Goal: Task Accomplishment & Management: Manage account settings

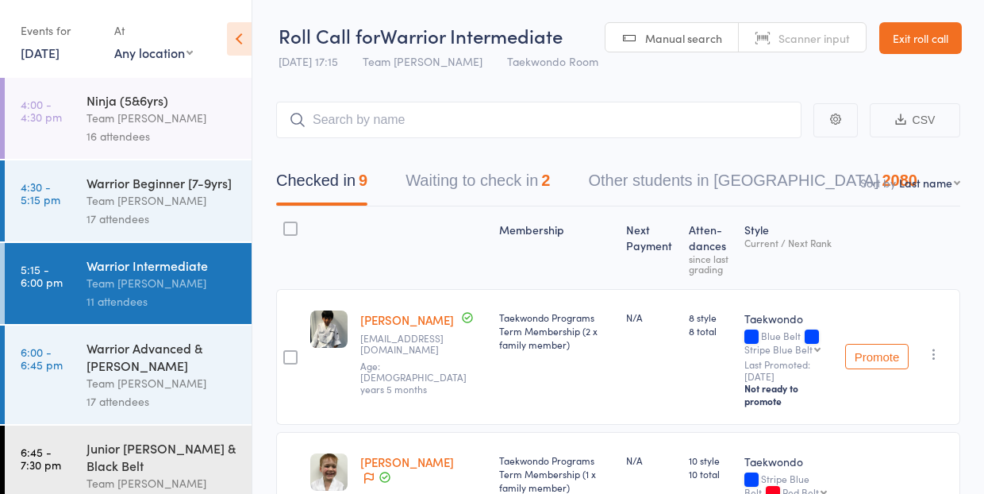
click at [497, 179] on button "Waiting to check in 2" at bounding box center [478, 184] width 144 height 42
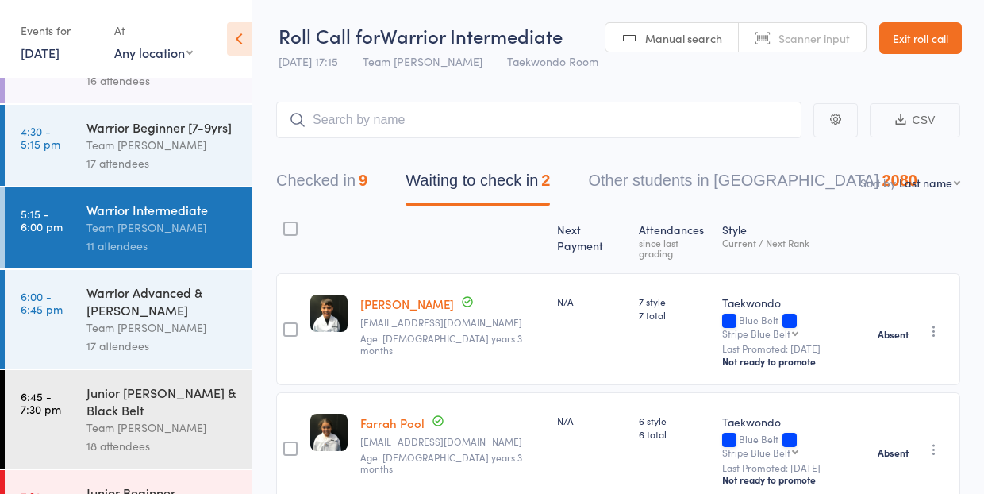
click at [925, 39] on link "Exit roll call" at bounding box center [920, 38] width 83 height 32
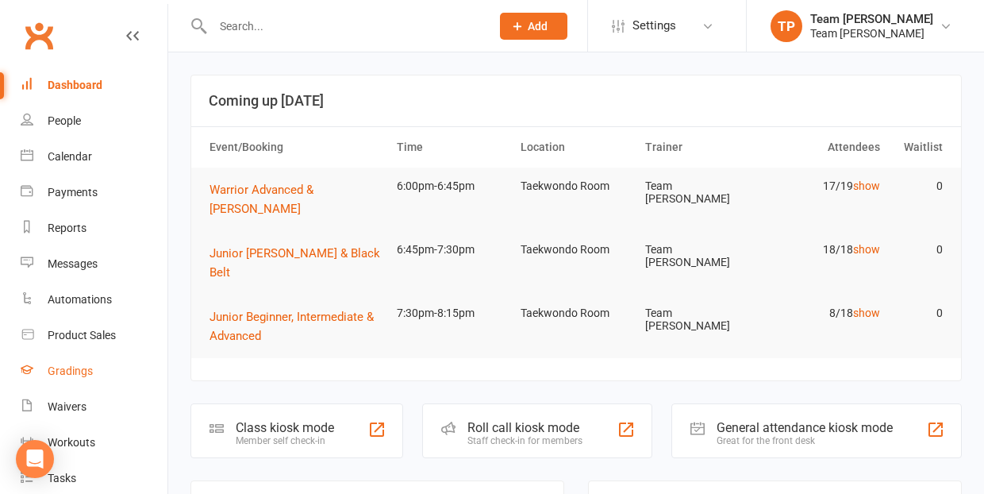
click at [71, 373] on div "Gradings" at bounding box center [70, 370] width 45 height 13
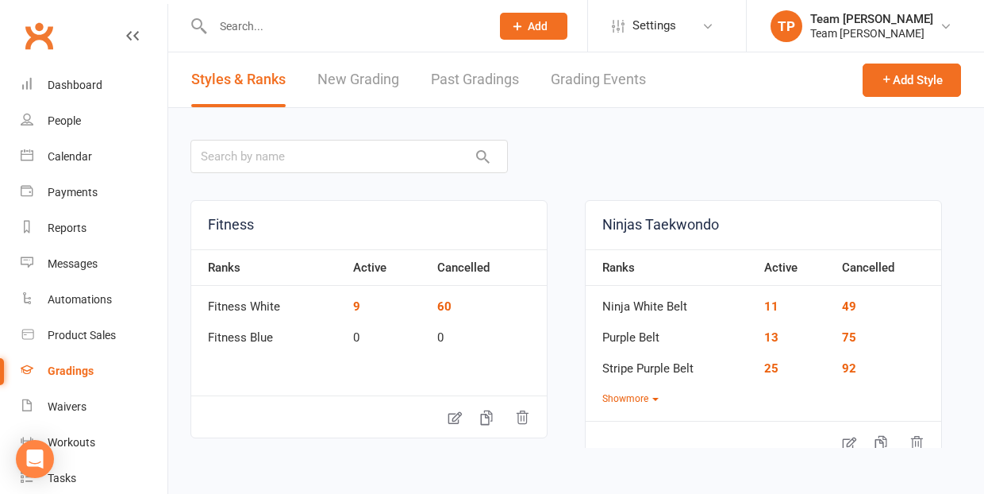
click at [599, 87] on link "Grading Events" at bounding box center [598, 79] width 95 height 55
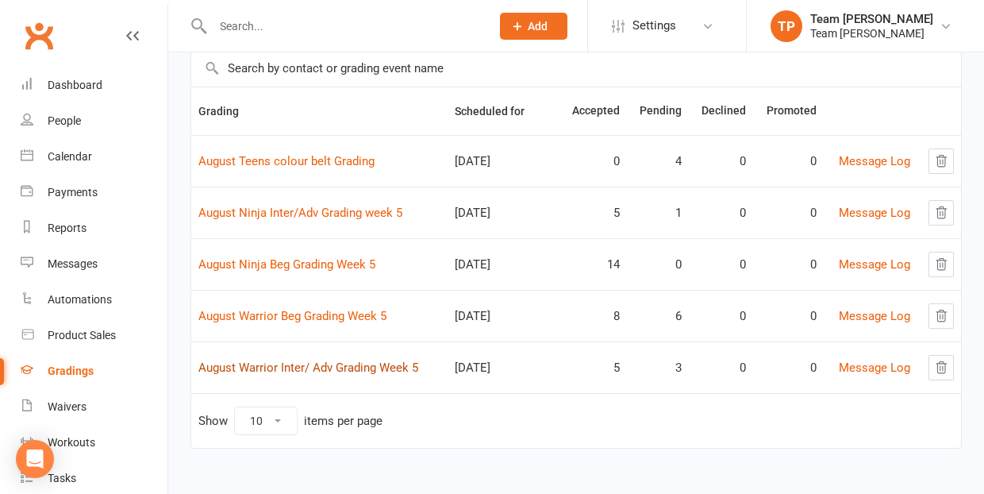
scroll to position [119, 0]
click at [328, 364] on link "August Warrior Inter/ Adv Grading Week 5" at bounding box center [308, 367] width 220 height 14
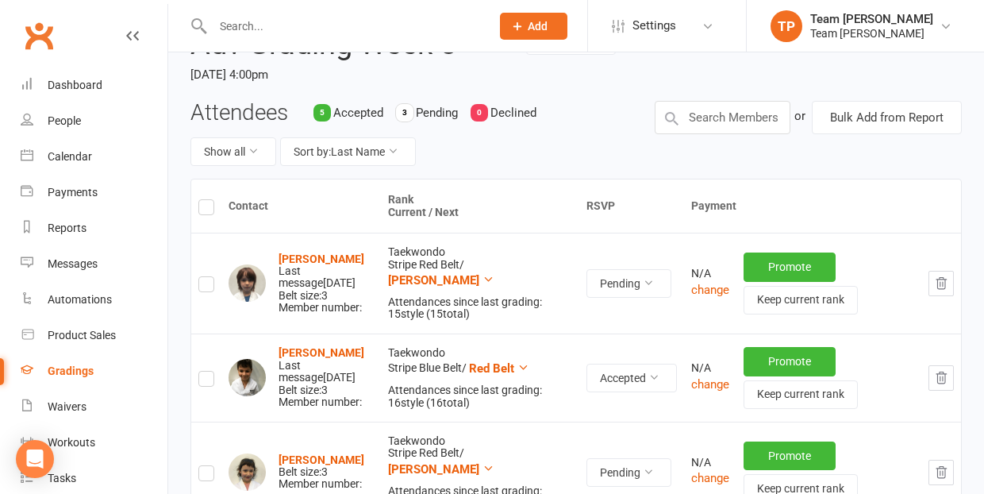
scroll to position [148, 0]
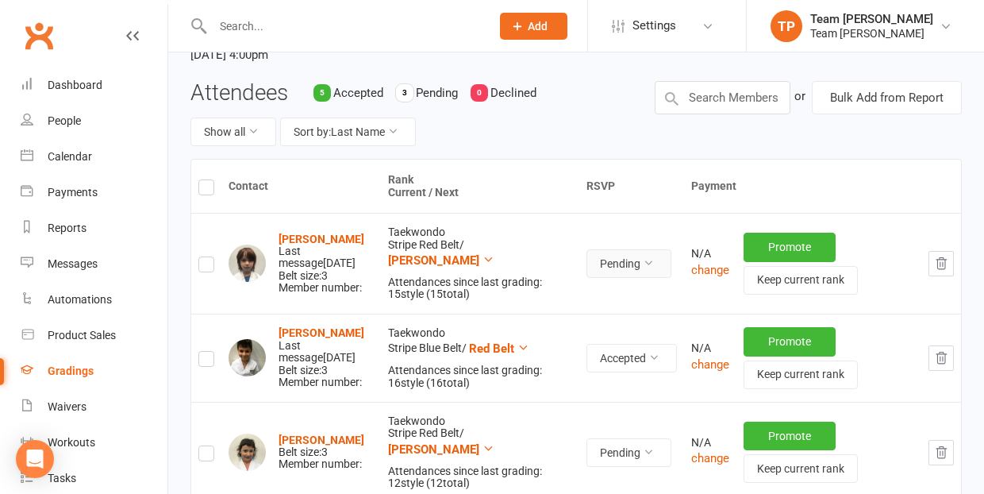
click at [648, 263] on button "Pending" at bounding box center [628, 263] width 85 height 29
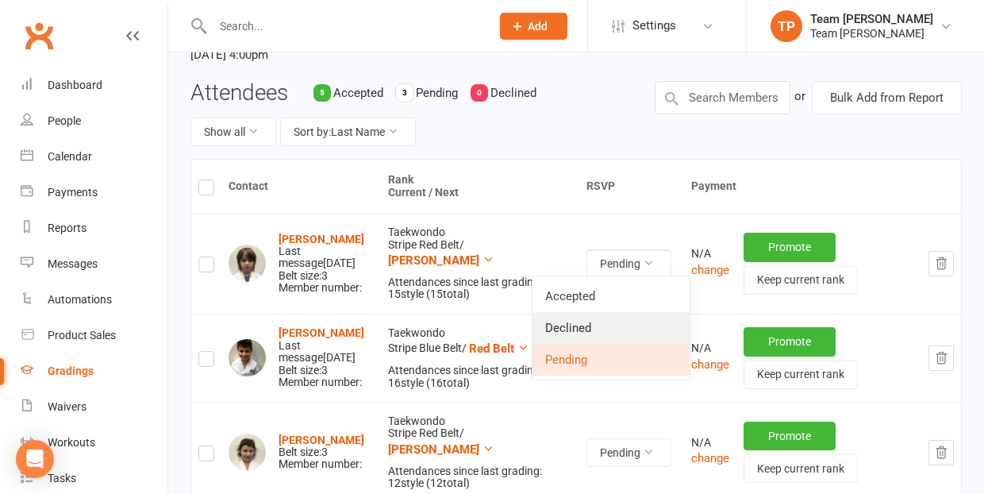
click at [637, 321] on link "Declined" at bounding box center [610, 328] width 157 height 32
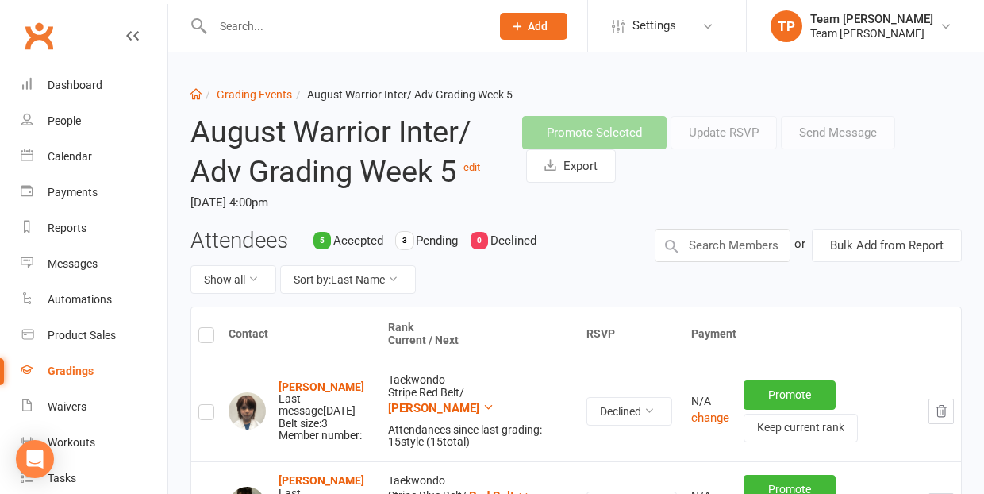
scroll to position [0, 0]
click at [233, 94] on link "Grading Events" at bounding box center [254, 94] width 75 height 13
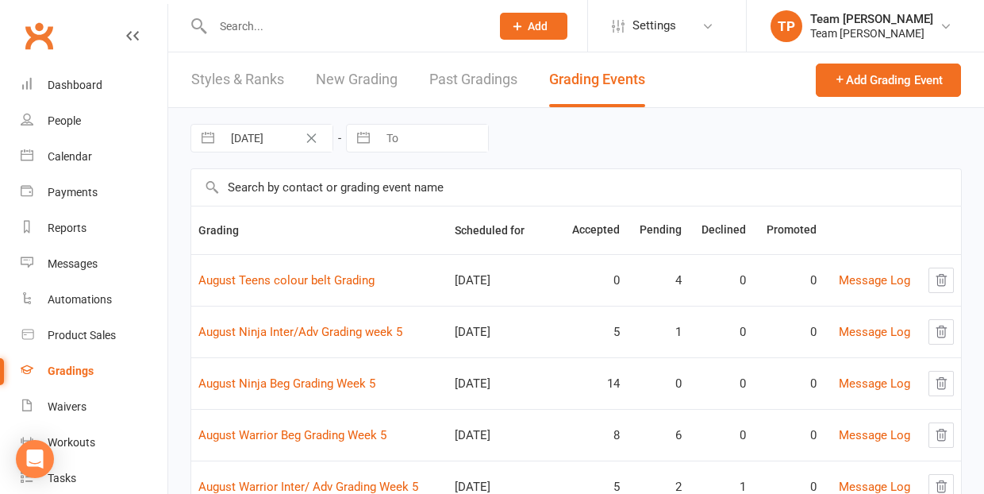
click at [270, 371] on td "August Ninja Beg Grading Week 5" at bounding box center [319, 383] width 256 height 52
click at [270, 384] on link "August Ninja Beg Grading Week 5" at bounding box center [286, 383] width 177 height 14
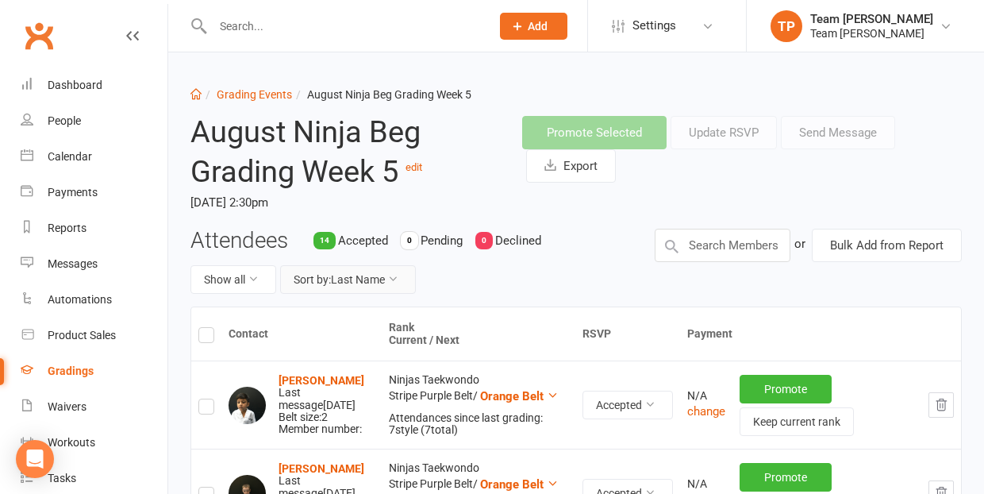
click at [361, 289] on button "Sort by: Last Name" at bounding box center [348, 279] width 136 height 29
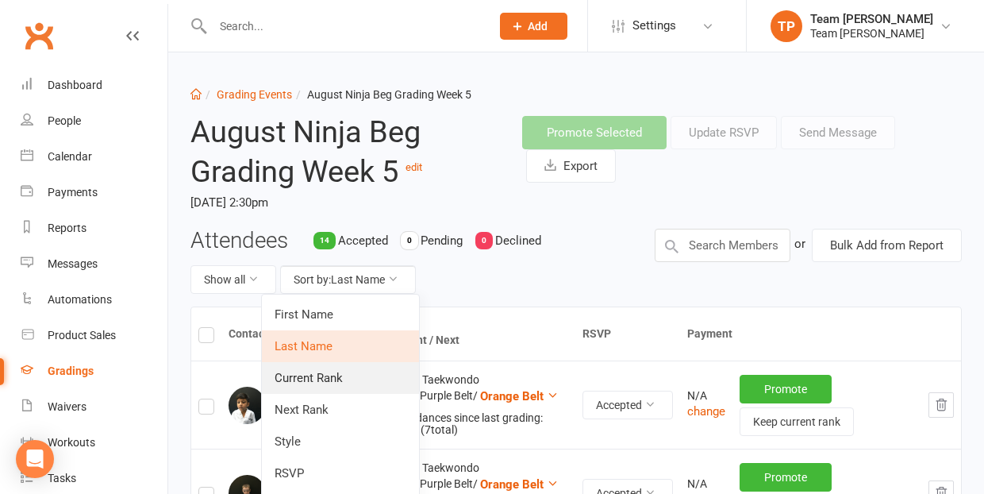
click at [336, 381] on link "Current Rank" at bounding box center [340, 378] width 157 height 32
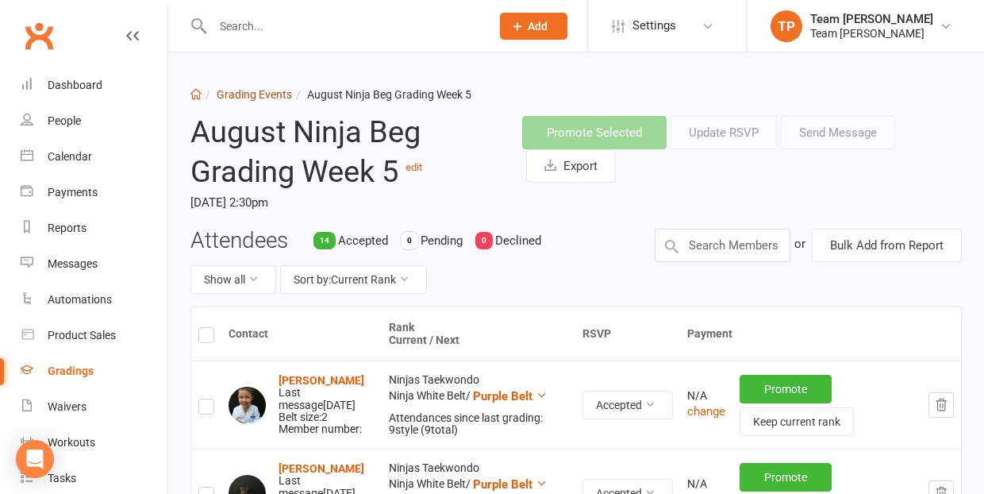
click at [245, 93] on link "Grading Events" at bounding box center [254, 94] width 75 height 13
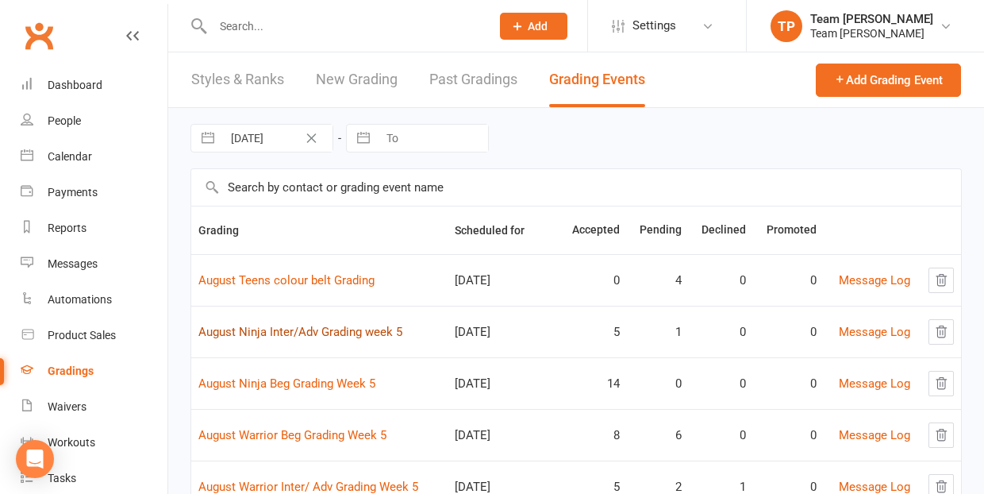
click at [292, 333] on link "August Ninja Inter/Adv Grading week 5" at bounding box center [300, 332] width 204 height 14
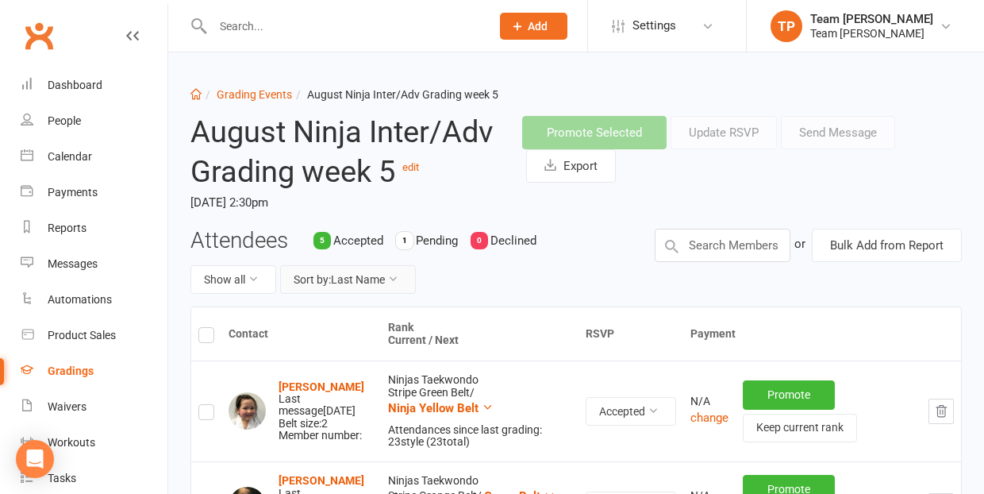
click at [358, 278] on button "Sort by: Last Name" at bounding box center [348, 279] width 136 height 29
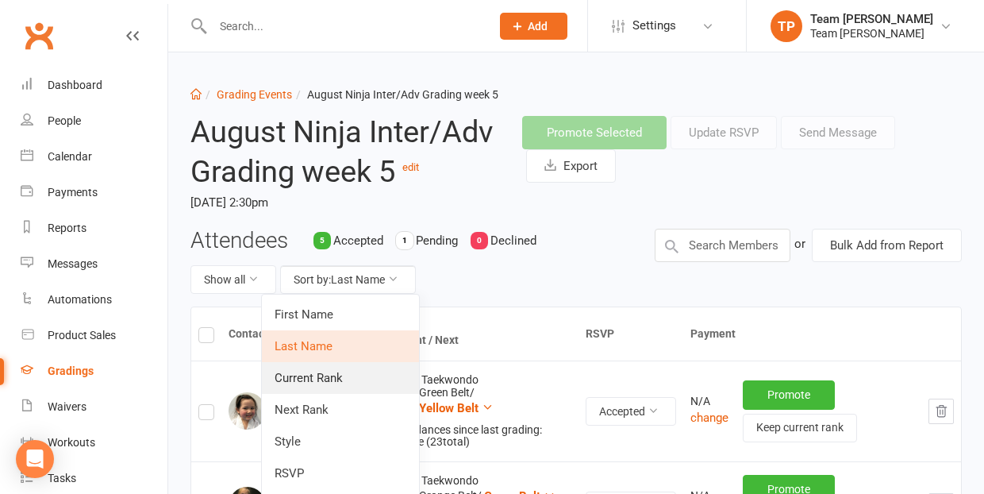
click at [332, 375] on link "Current Rank" at bounding box center [340, 378] width 157 height 32
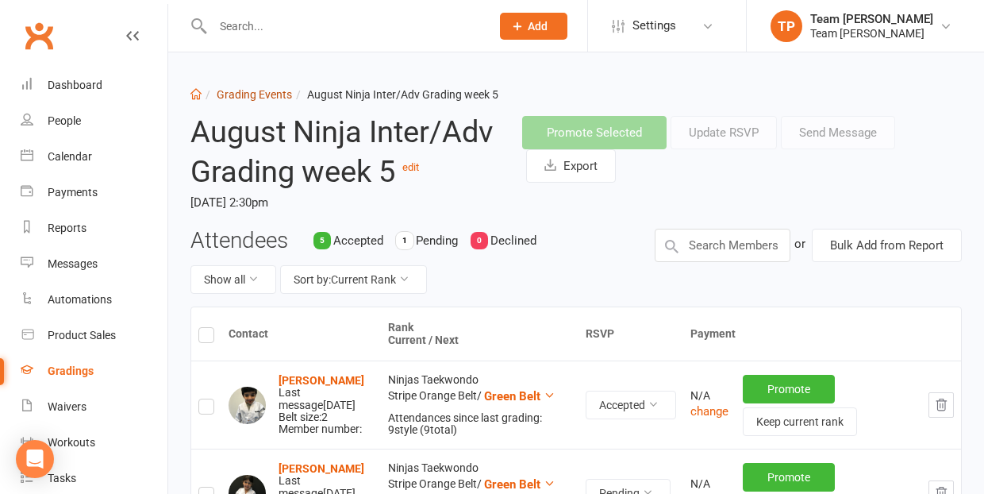
click at [245, 96] on link "Grading Events" at bounding box center [254, 94] width 75 height 13
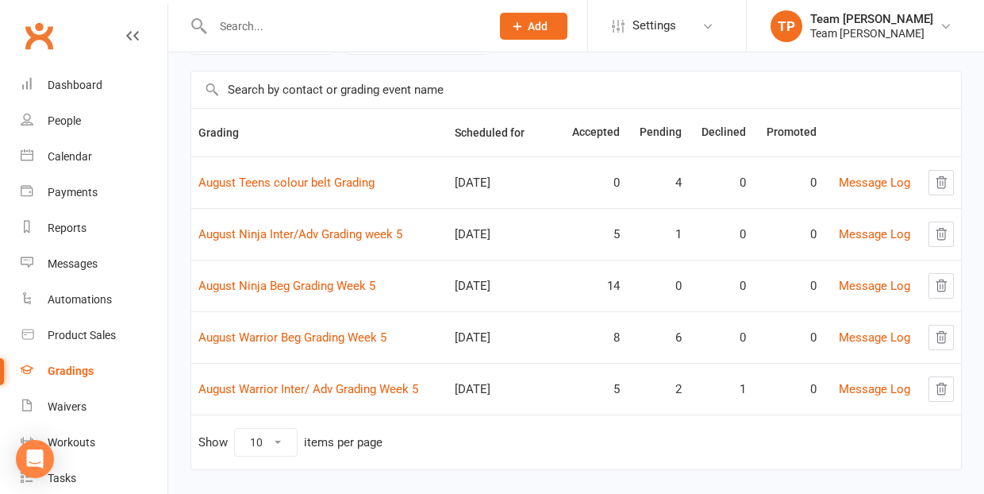
scroll to position [101, 0]
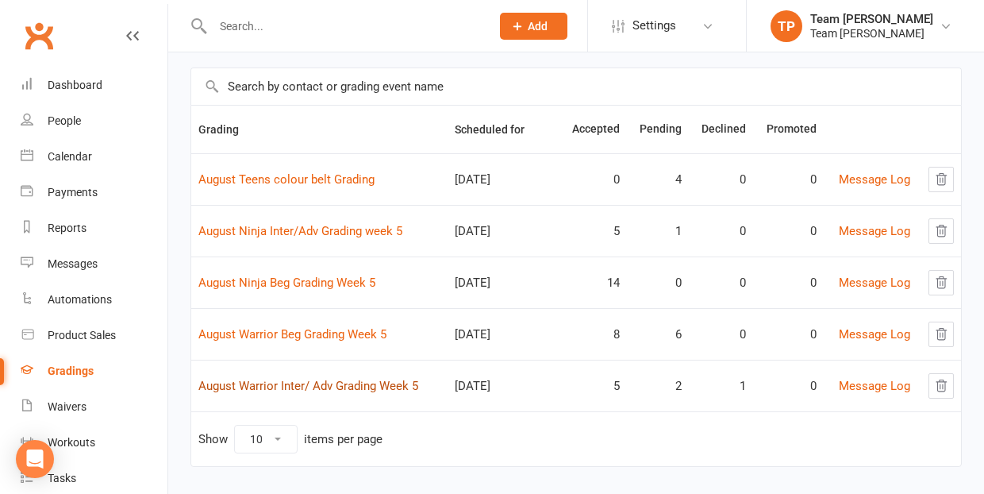
click at [363, 383] on link "August Warrior Inter/ Adv Grading Week 5" at bounding box center [308, 386] width 220 height 14
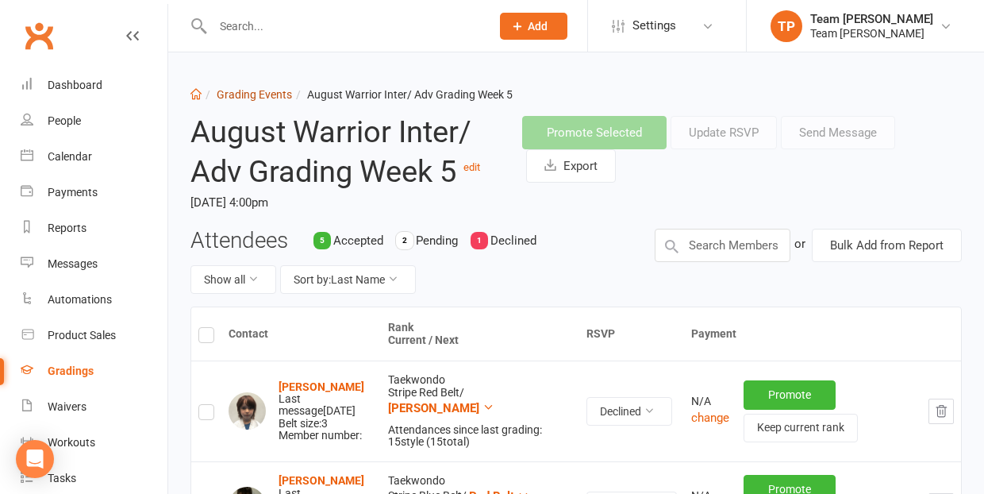
click at [256, 91] on link "Grading Events" at bounding box center [254, 94] width 75 height 13
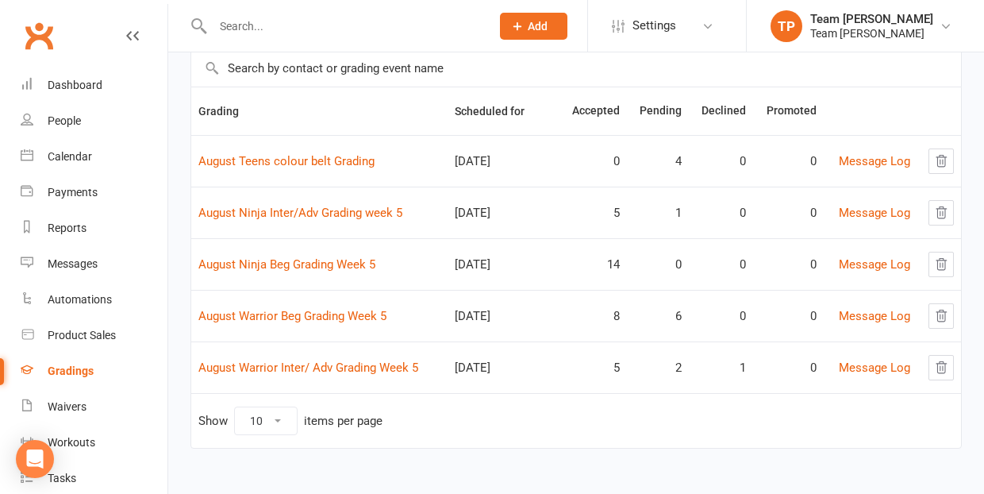
scroll to position [119, 0]
click at [307, 313] on link "August Warrior Beg Grading Week 5" at bounding box center [292, 316] width 188 height 14
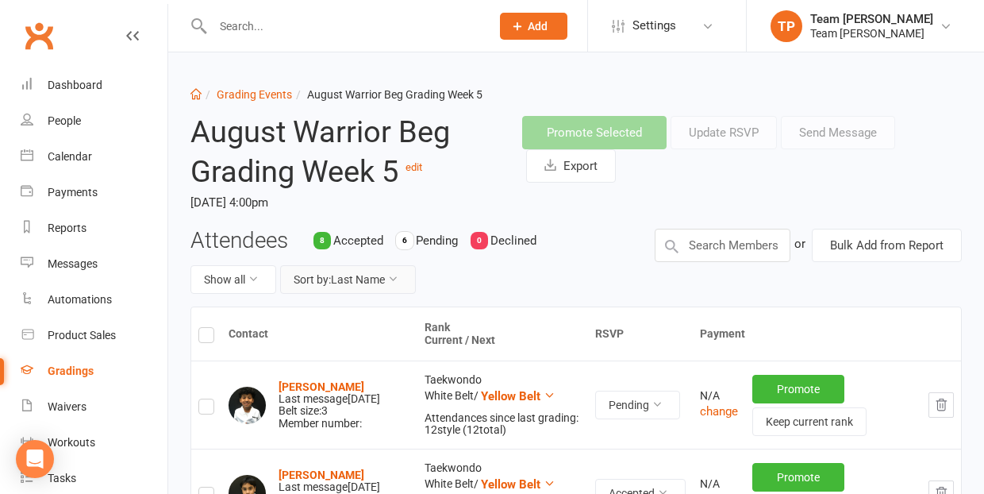
click at [354, 279] on button "Sort by: Last Name" at bounding box center [348, 279] width 136 height 29
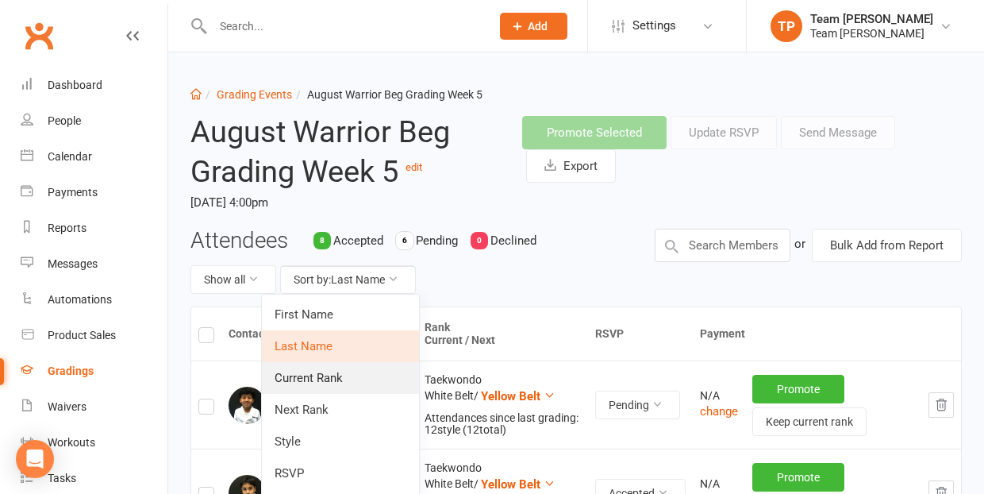
click at [335, 378] on link "Current Rank" at bounding box center [340, 378] width 157 height 32
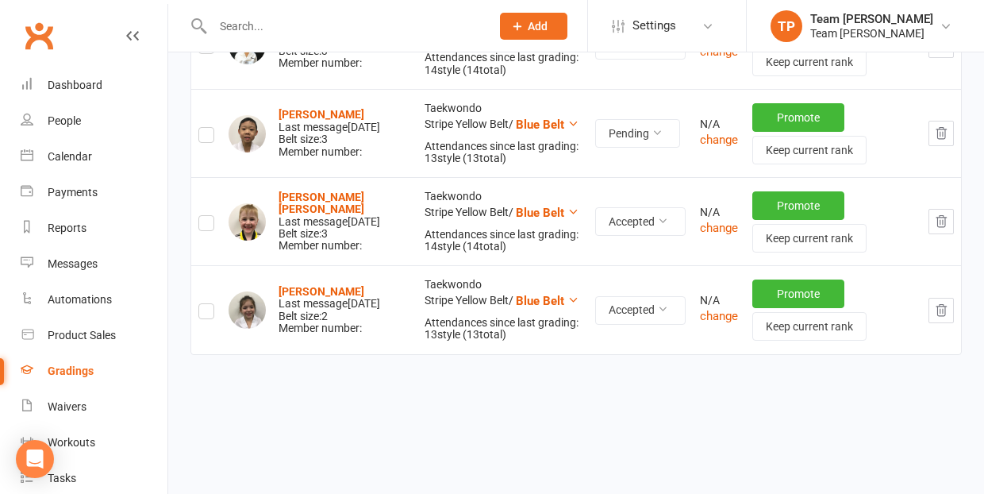
scroll to position [1243, 0]
